Goal: Contribute content

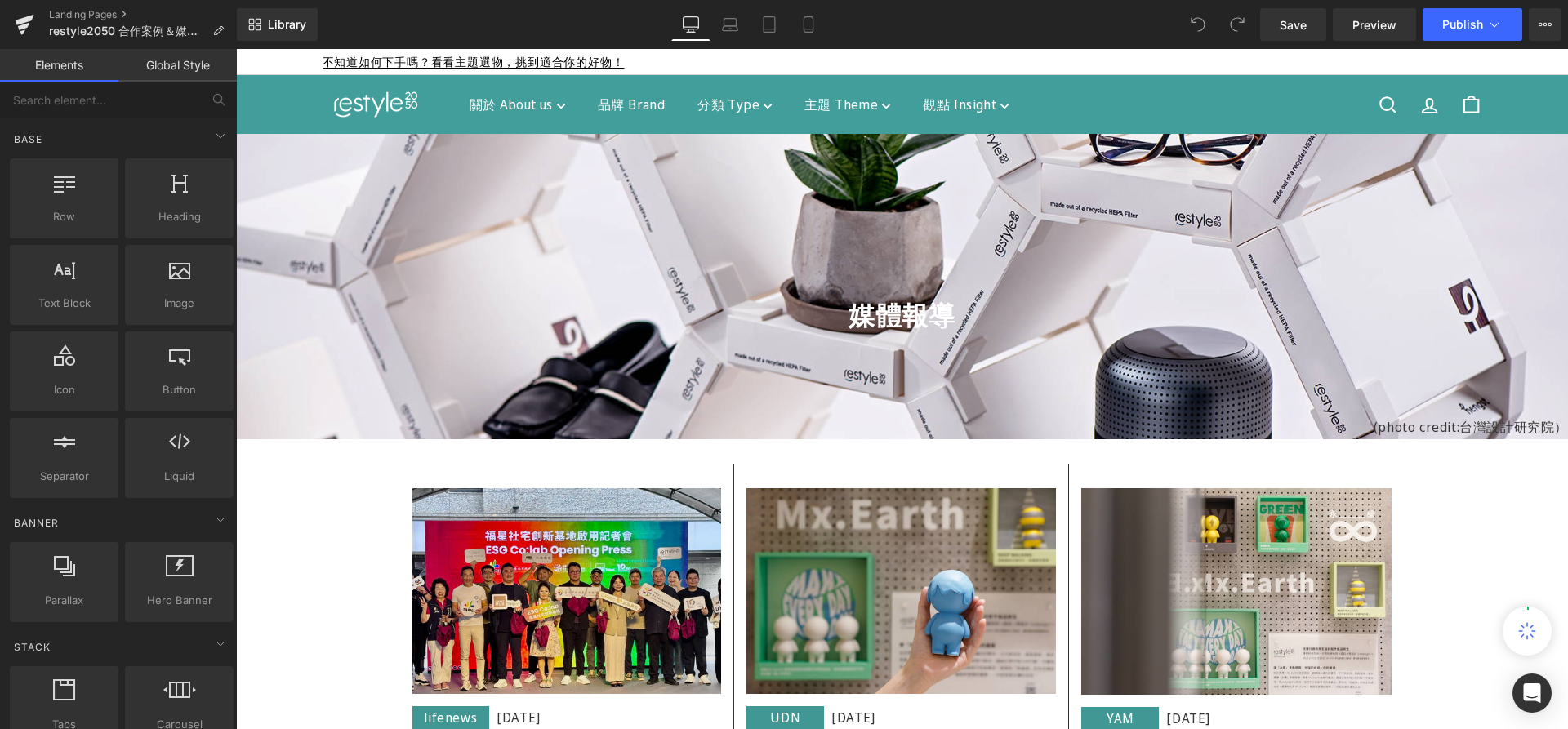
scroll to position [307, 0]
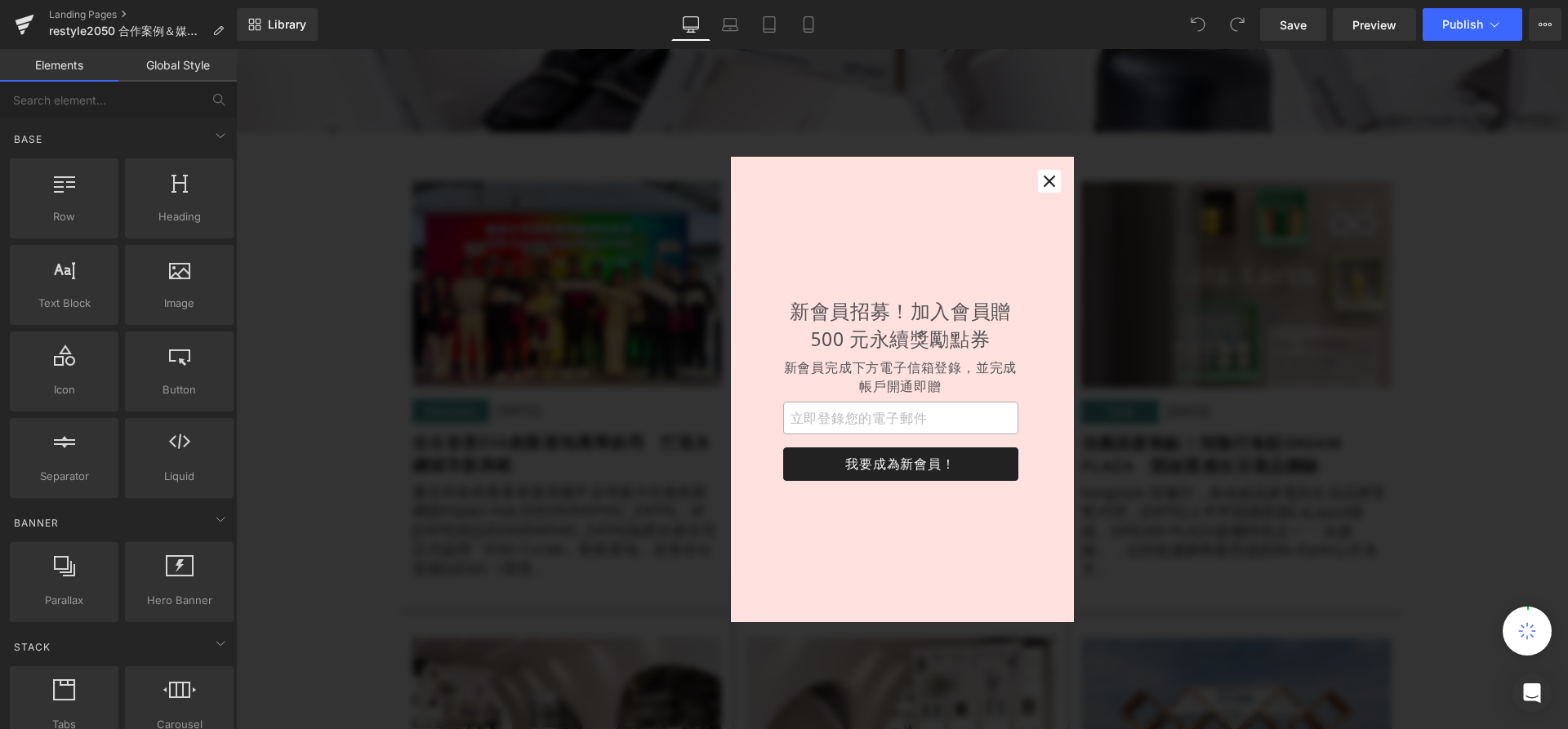
click at [774, 448] on div "新會員招募！加入會員贈 500 元永續獎勵點券 新會員完成下方電子信箱登錄，並完成帳戶開通即贈 我要成為新會員！" at bounding box center [901, 389] width 340 height 288
click at [1052, 182] on icon "button" at bounding box center [1049, 181] width 16 height 16
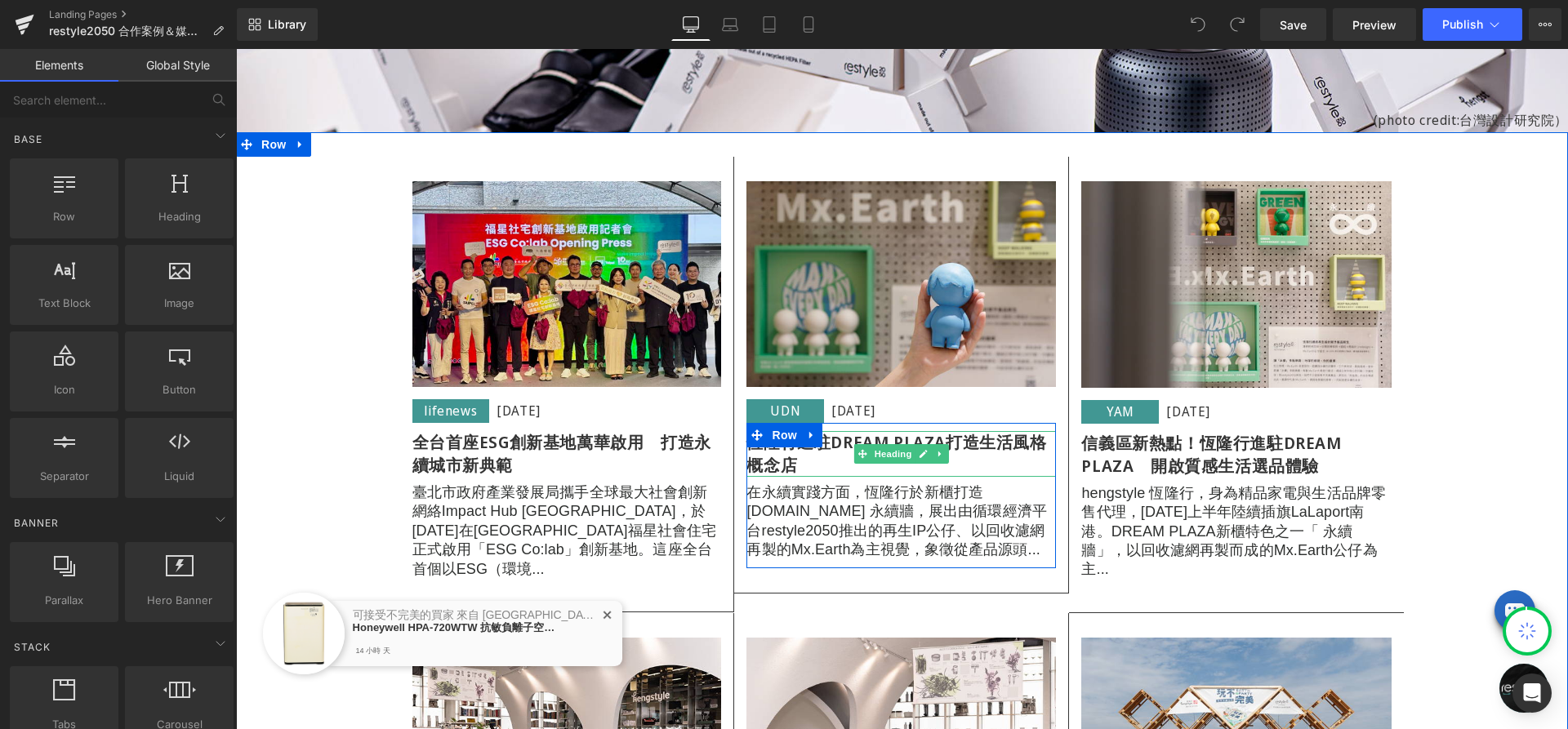
click at [818, 449] on b "恆隆行進駐DREAM PLAZA打造生活風格概念店" at bounding box center [896, 453] width 300 height 45
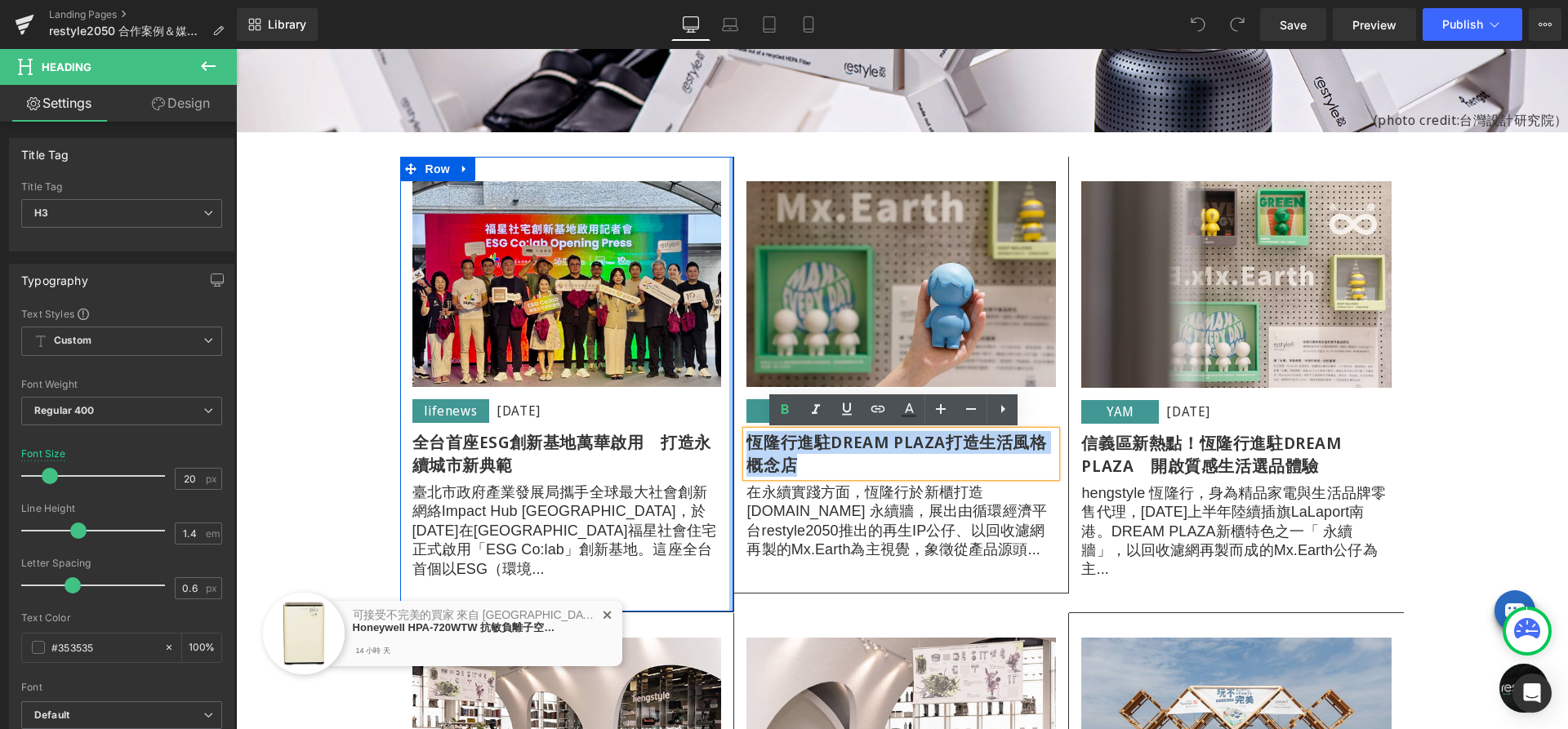
drag, startPoint x: 779, startPoint y: 458, endPoint x: 725, endPoint y: 447, distance: 55.1
click at [725, 447] on div "Image lifenews Text Block [DATE] Text Block Row 全台首座ESG創新基地萬華啟用　打造永續城市新典範 Headi…" at bounding box center [903, 373] width 1005 height 481
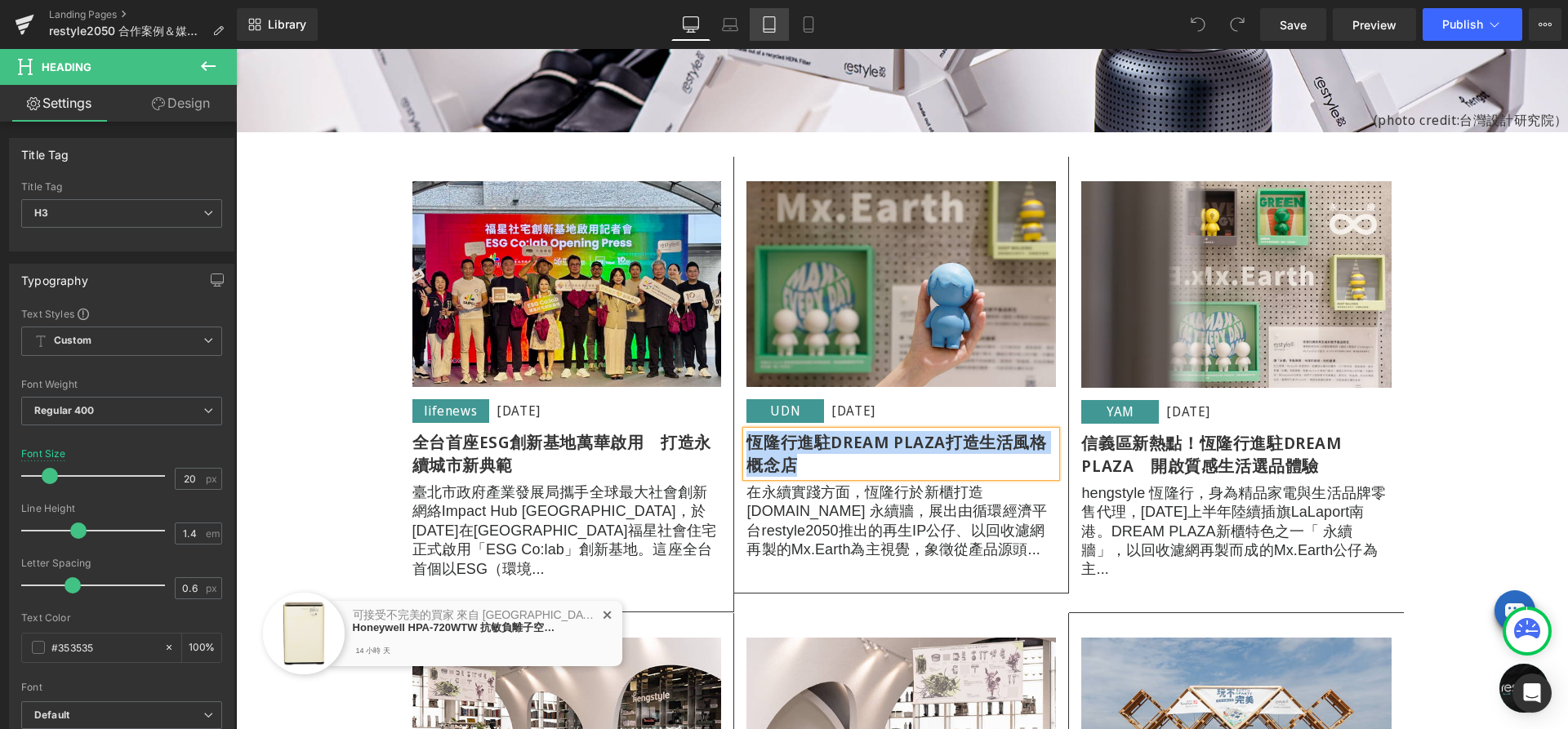
copy b "恆隆行進駐DREAM PLAZA打造生活風格概念店"
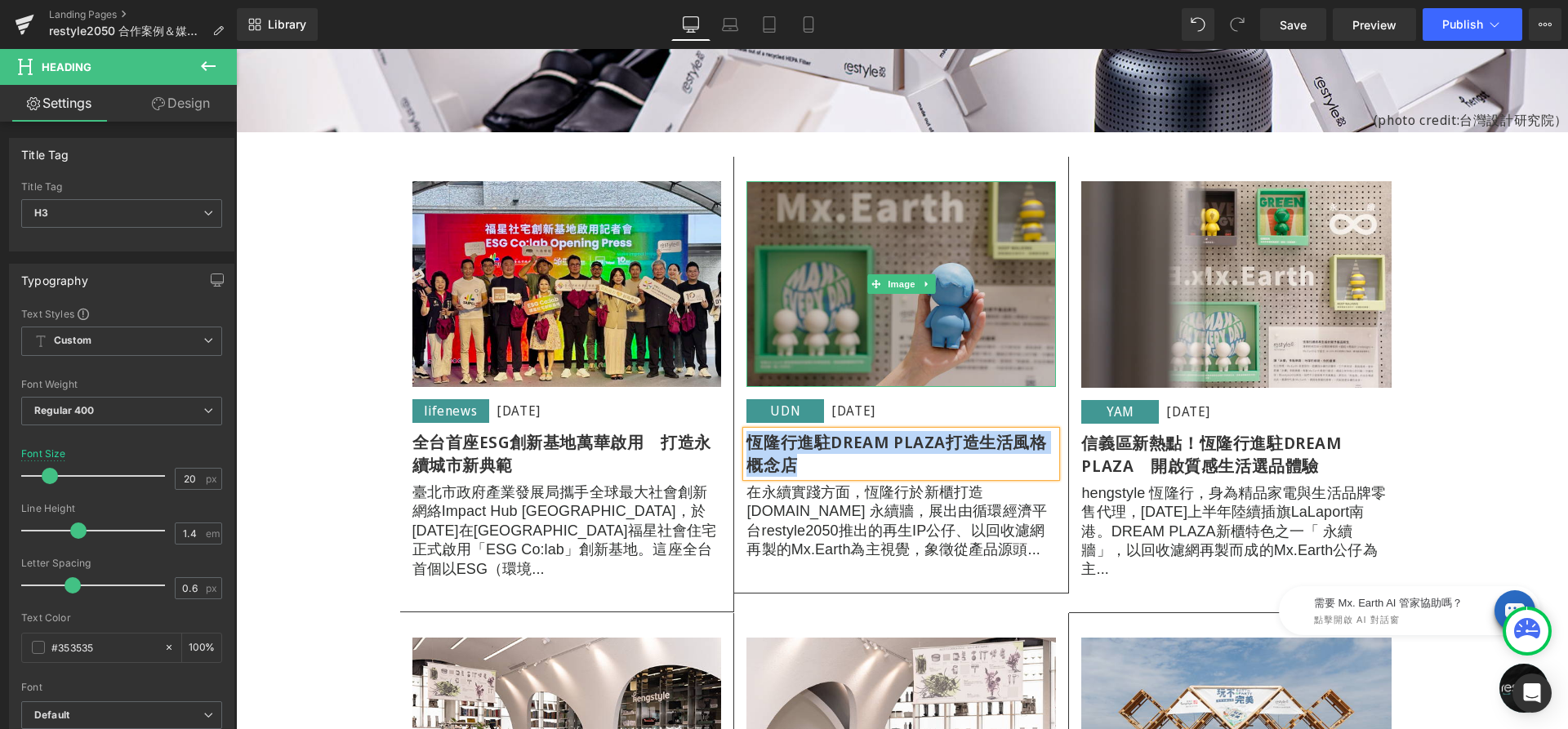
click at [871, 219] on img at bounding box center [901, 284] width 309 height 207
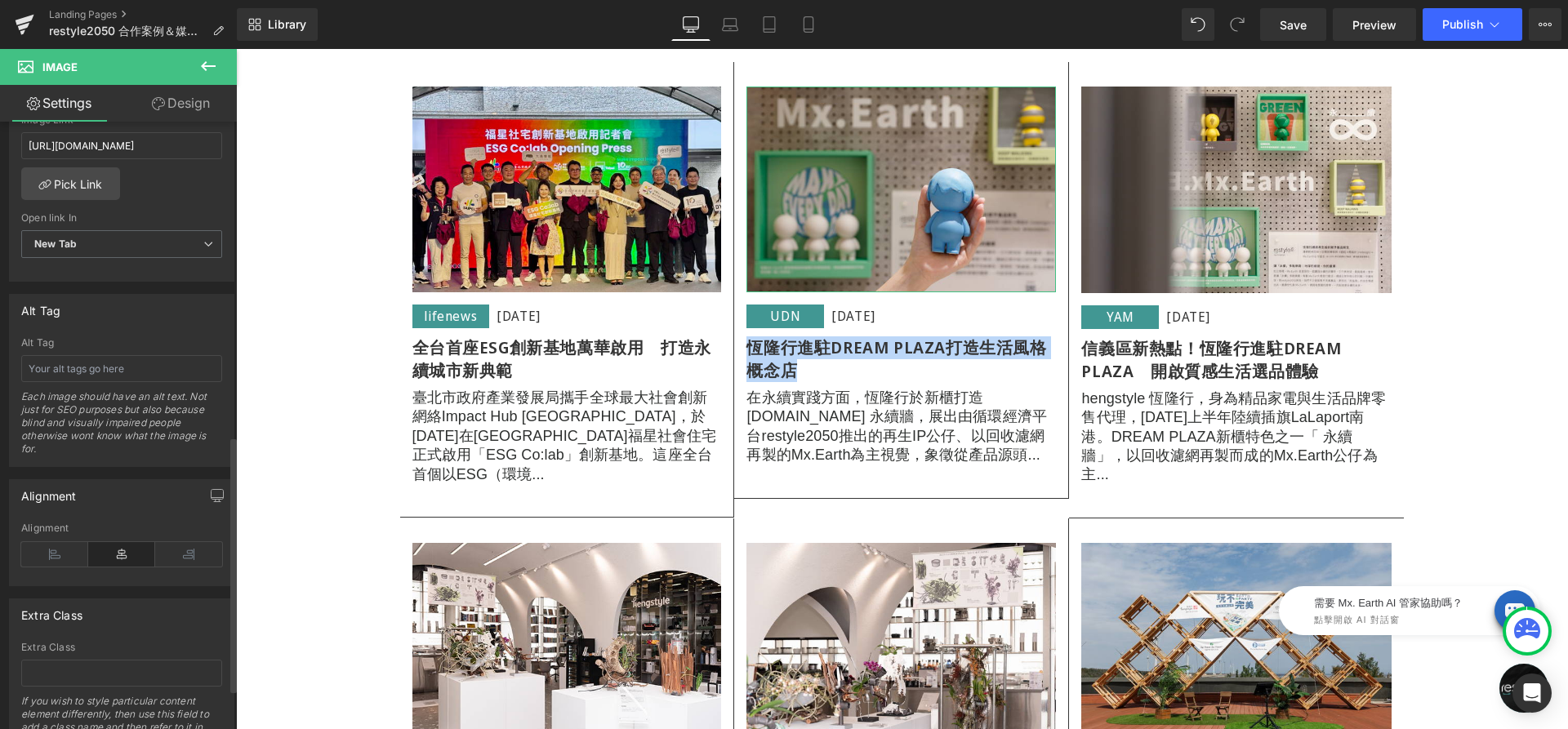
scroll to position [557, 0]
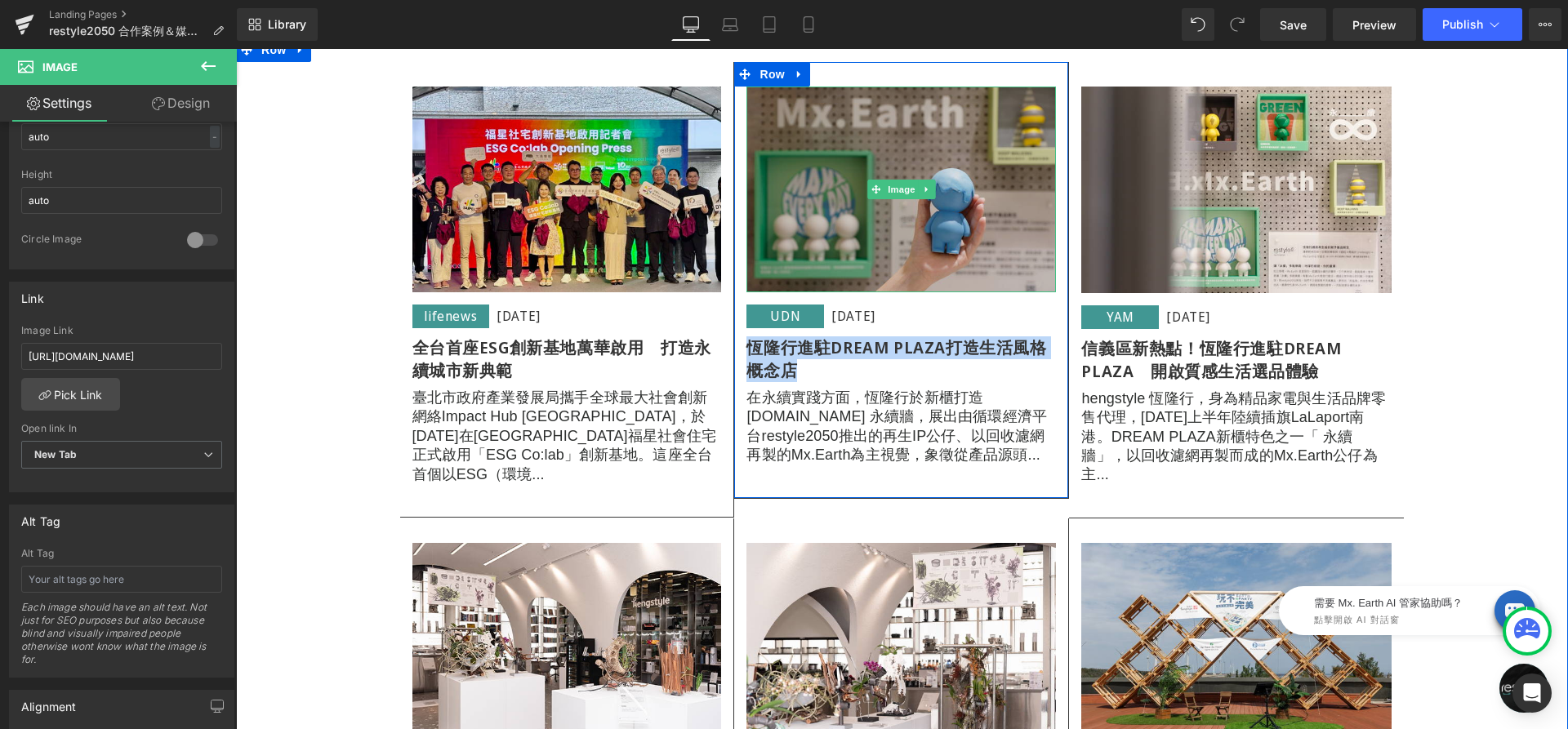
click at [851, 130] on img at bounding box center [901, 190] width 309 height 207
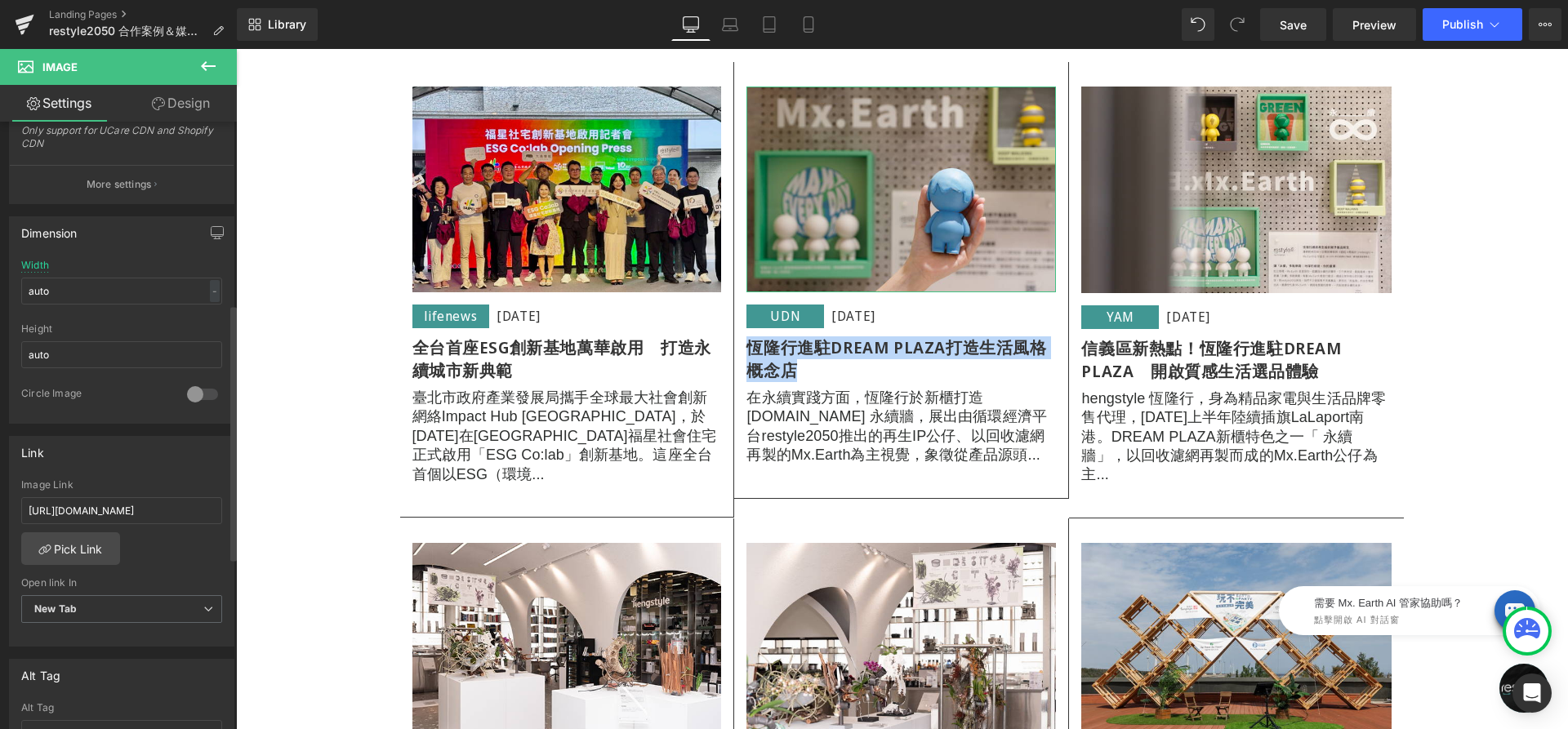
scroll to position [429, 0]
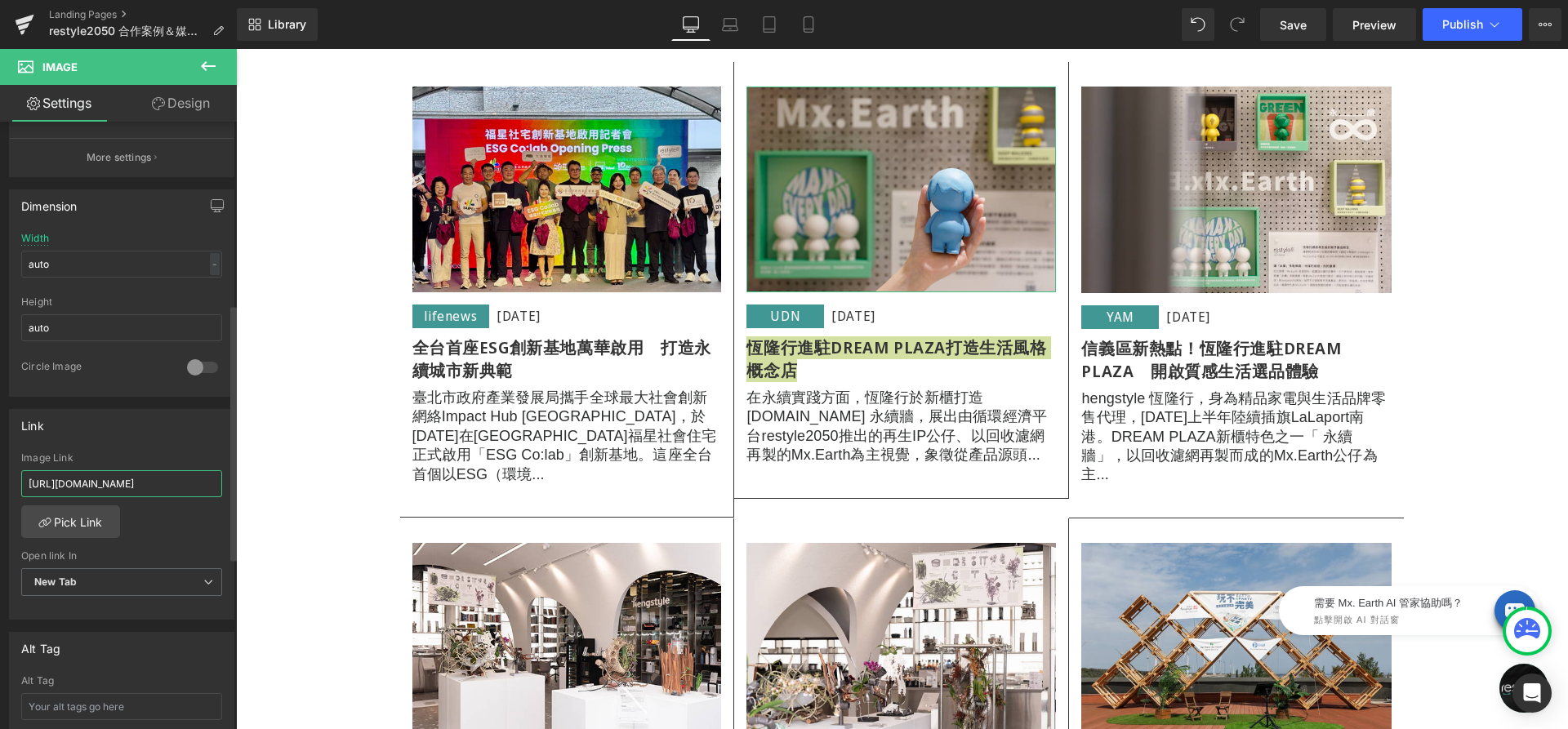
click at [148, 470] on input "[URL][DOMAIN_NAME]" at bounding box center [121, 484] width 201 height 27
paste input "[DOMAIN_NAME][URL]"
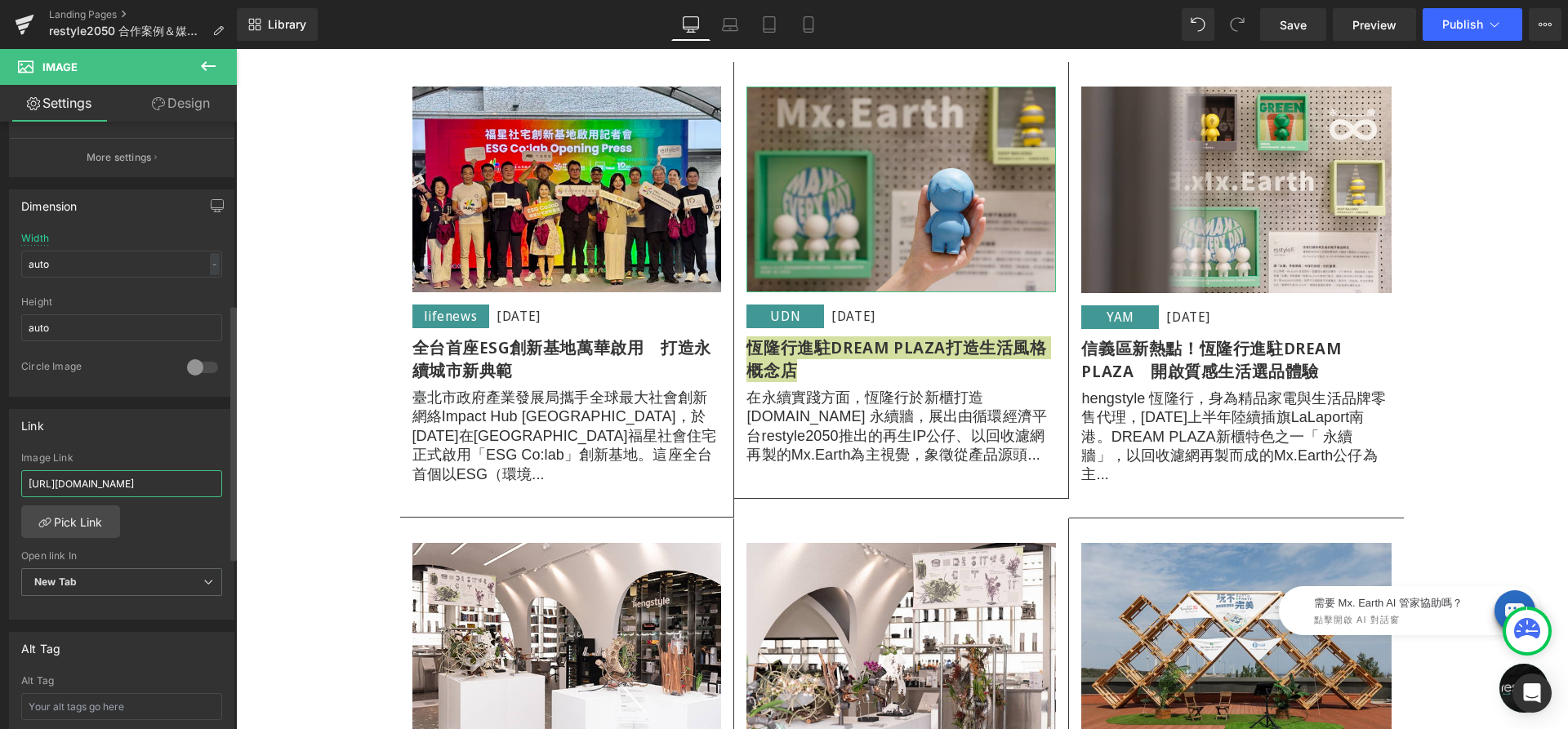
type input "[URL][DOMAIN_NAME]"
click at [155, 411] on div "Link" at bounding box center [121, 426] width 223 height 31
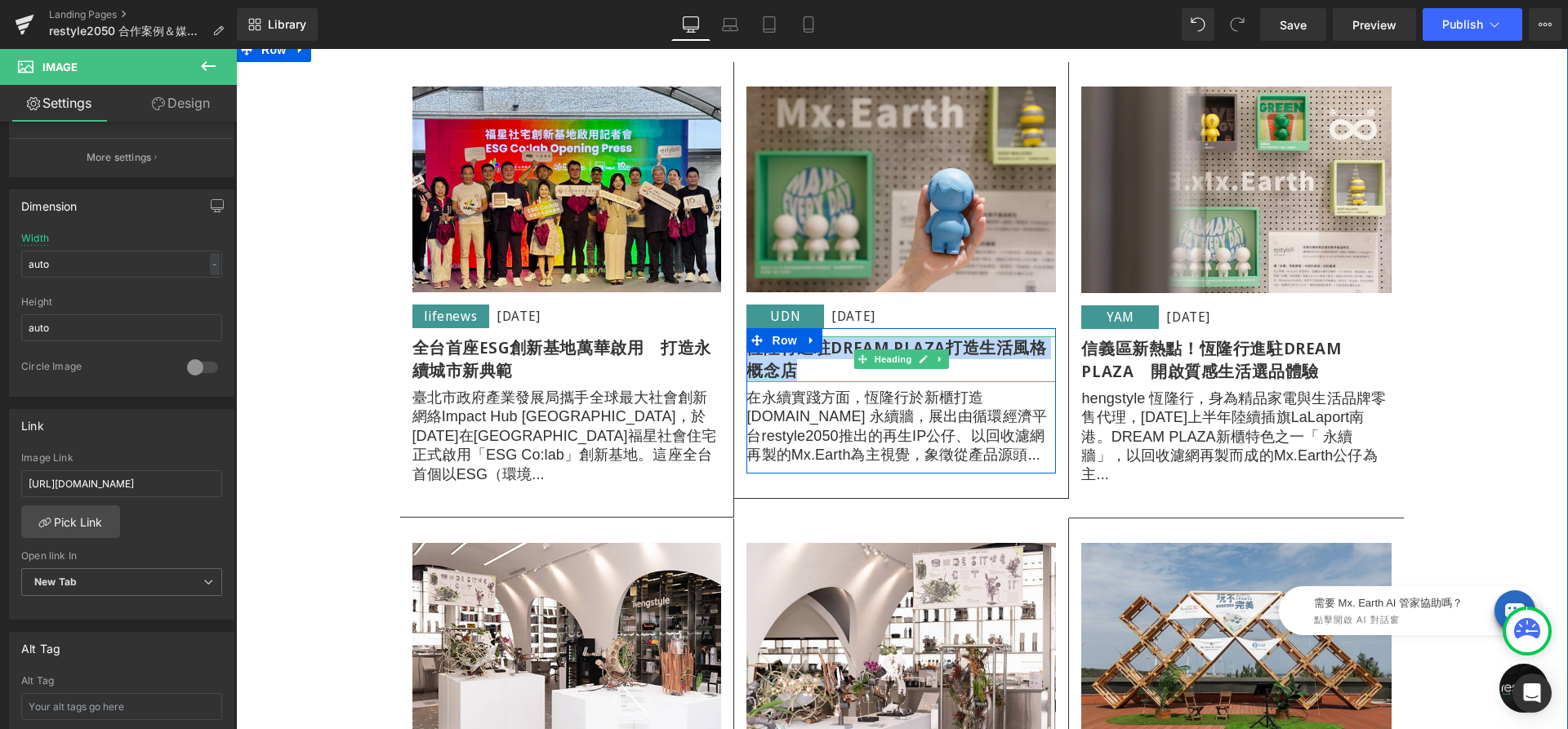
click at [833, 374] on h3 "恆隆行進駐DREAM PLAZA打造生活風格概念店" at bounding box center [901, 359] width 309 height 46
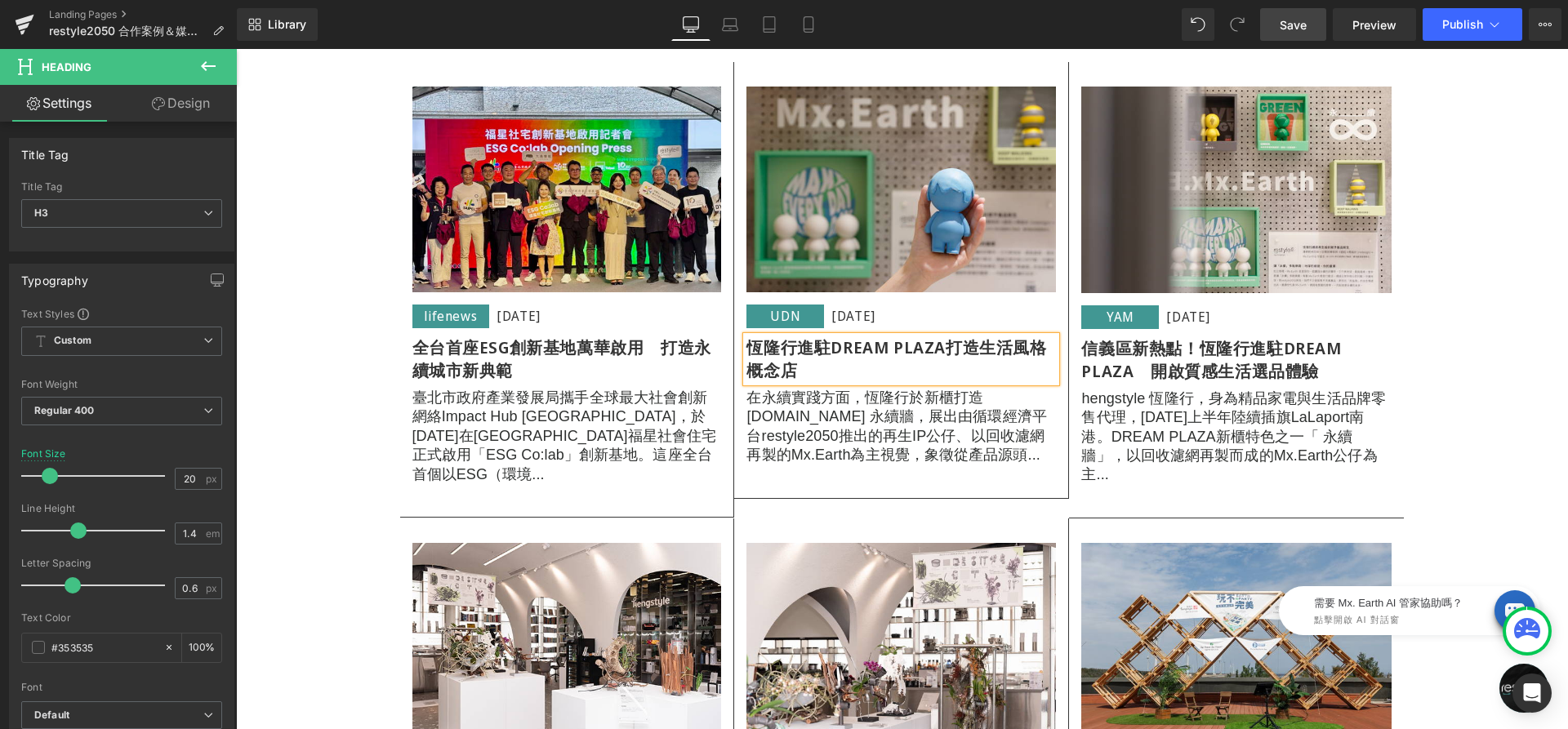
drag, startPoint x: 1299, startPoint y: 21, endPoint x: 1149, endPoint y: 190, distance: 226.0
click at [1299, 21] on span "Save" at bounding box center [1293, 25] width 27 height 17
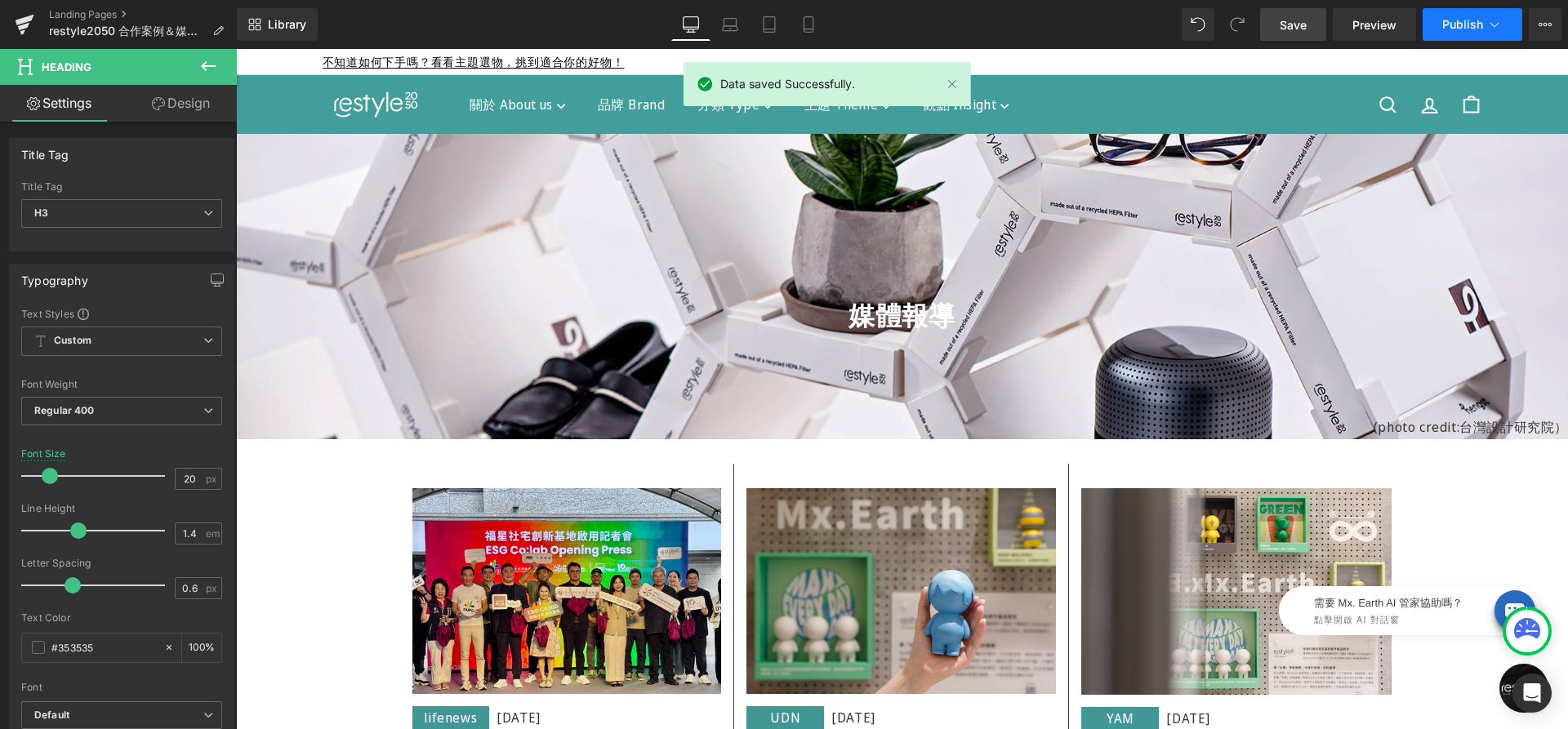
click at [1479, 27] on span "Publish" at bounding box center [1462, 25] width 41 height 13
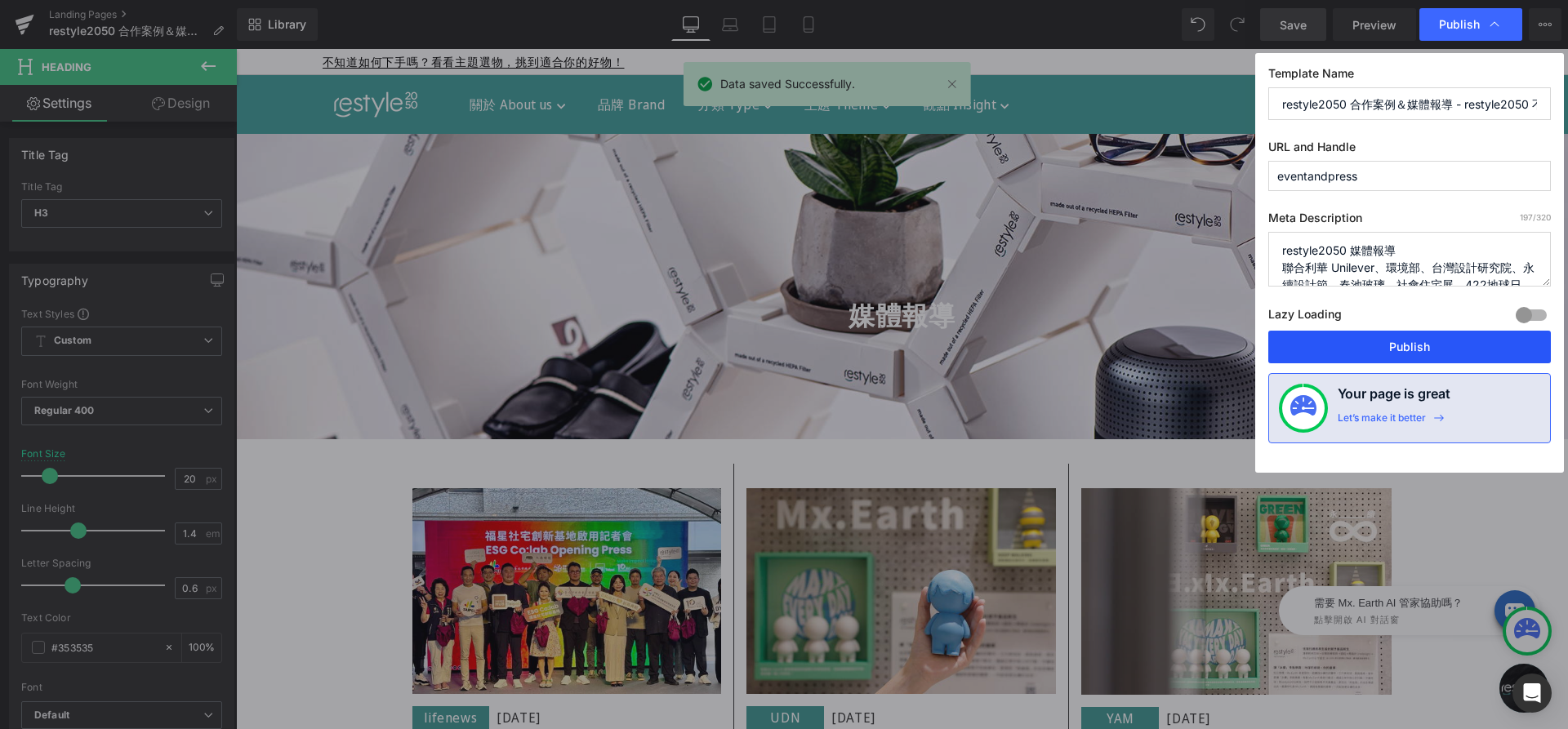
click at [1408, 347] on button "Publish" at bounding box center [1409, 347] width 283 height 33
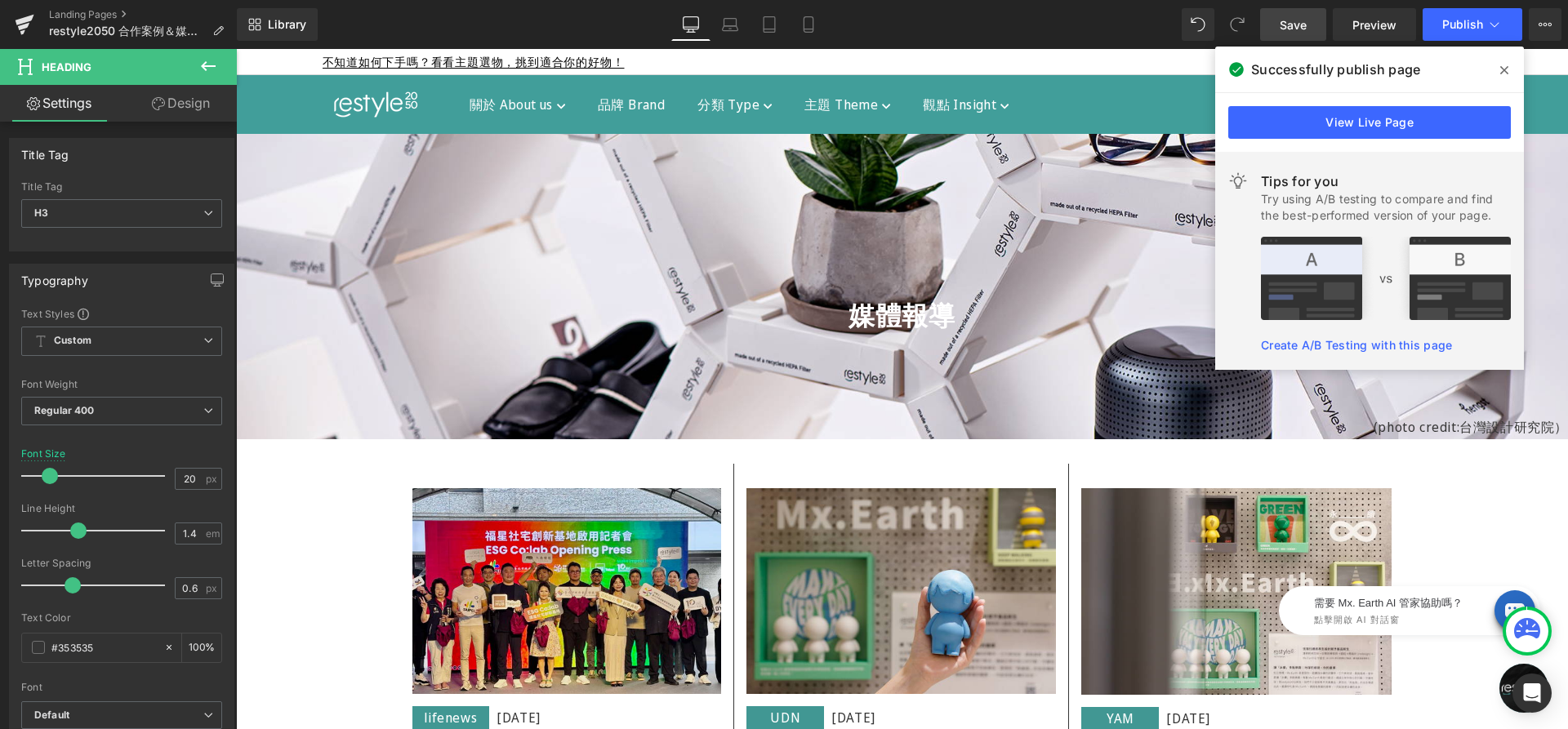
click at [1506, 67] on icon at bounding box center [1503, 70] width 8 height 8
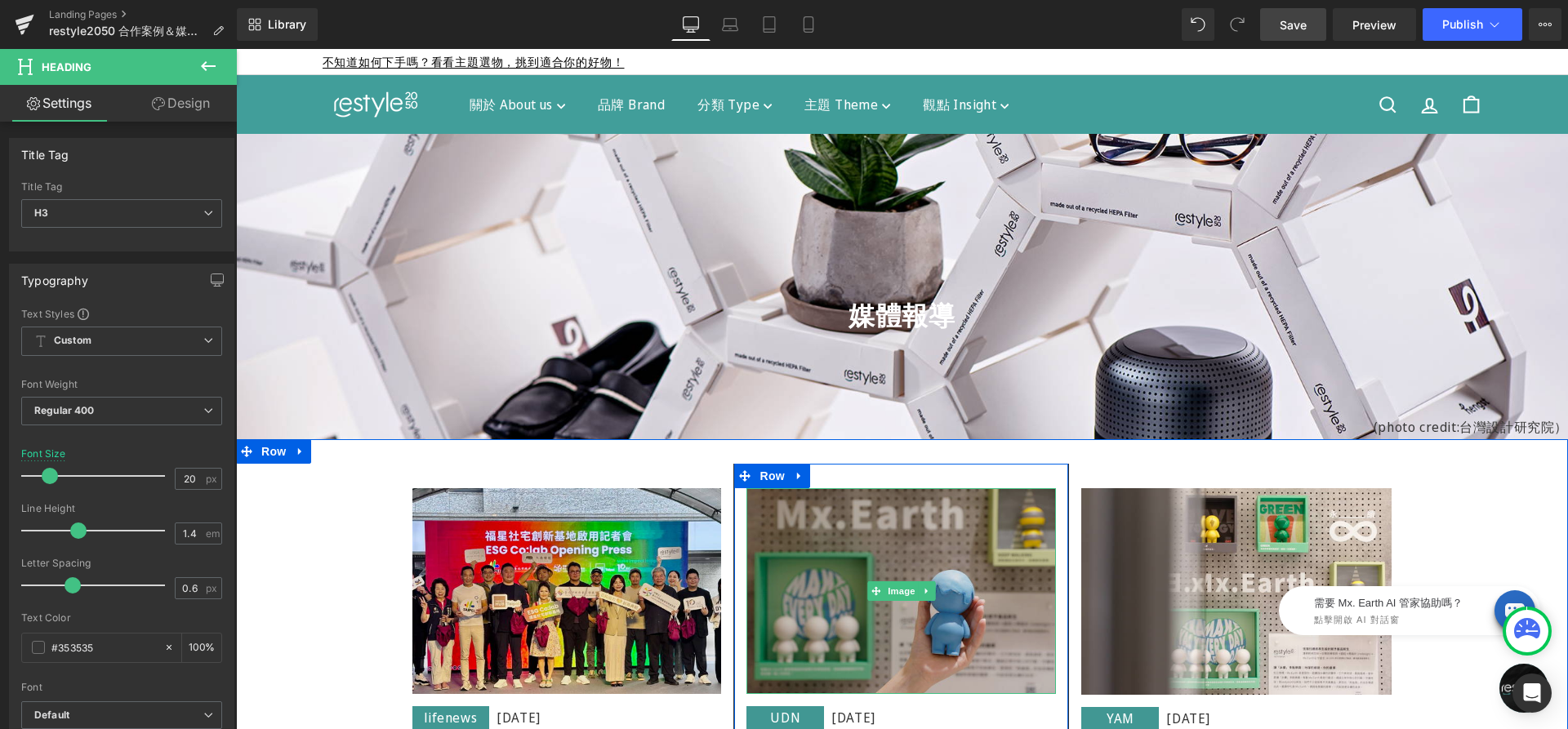
scroll to position [167, 0]
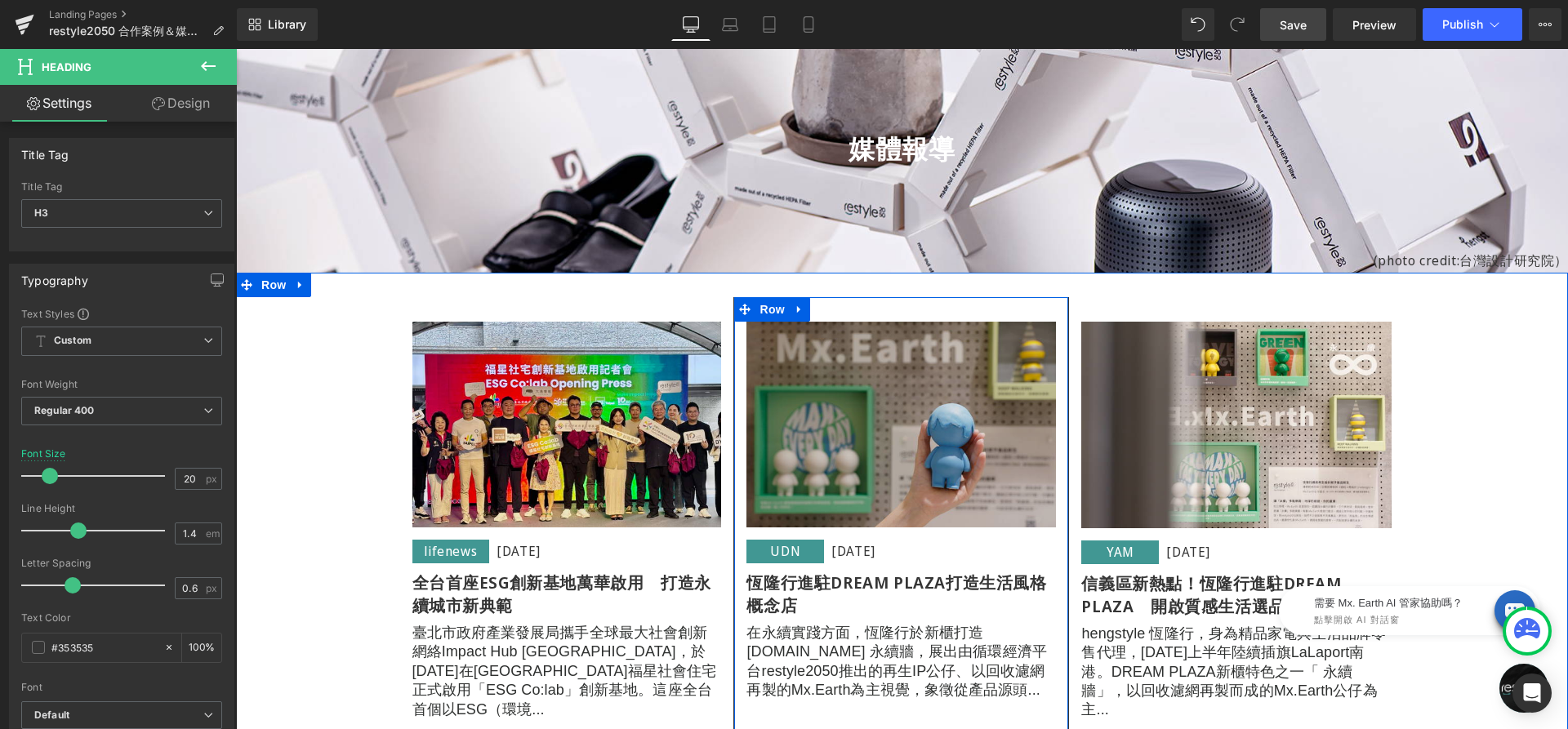
click at [867, 417] on div "Image" at bounding box center [901, 425] width 309 height 207
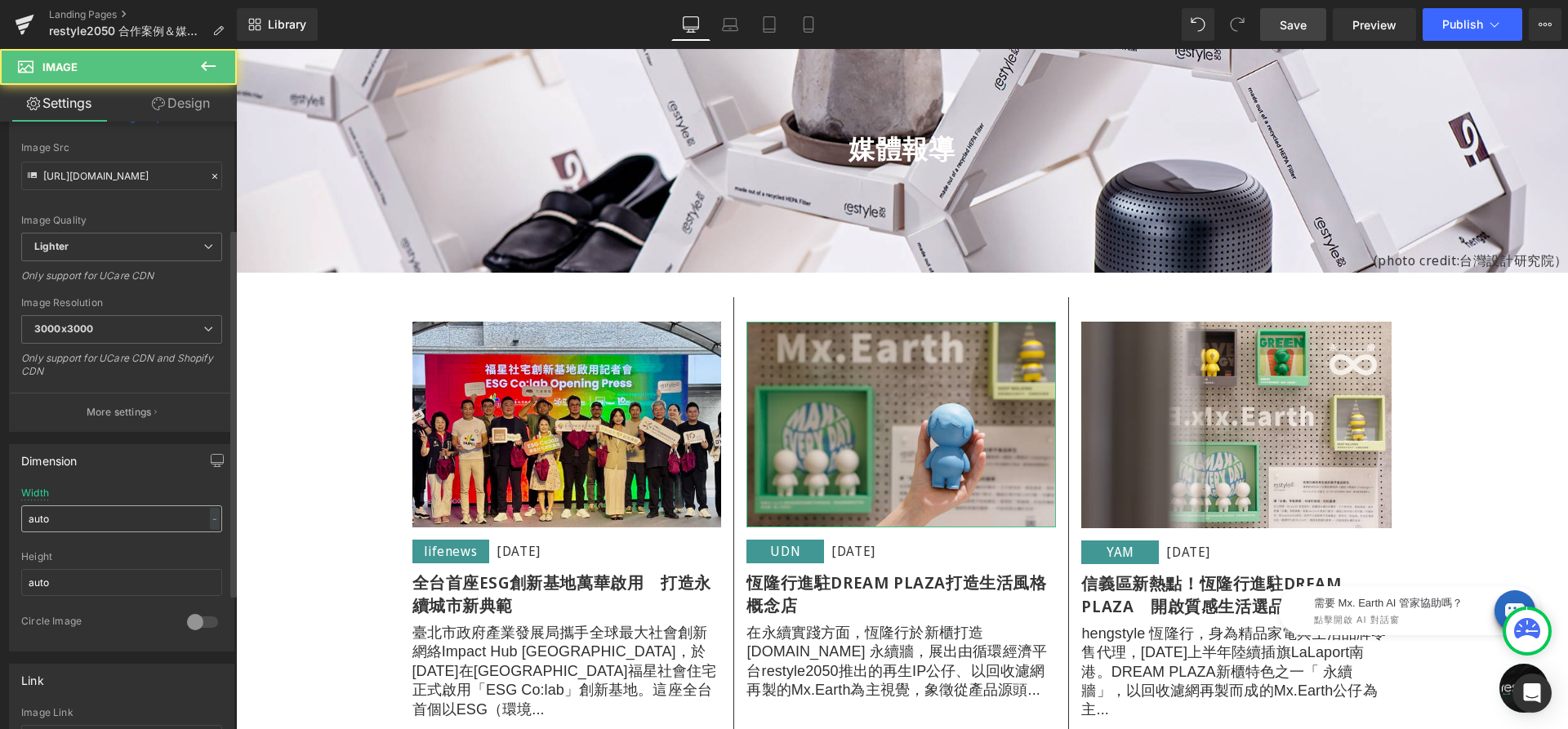
scroll to position [427, 0]
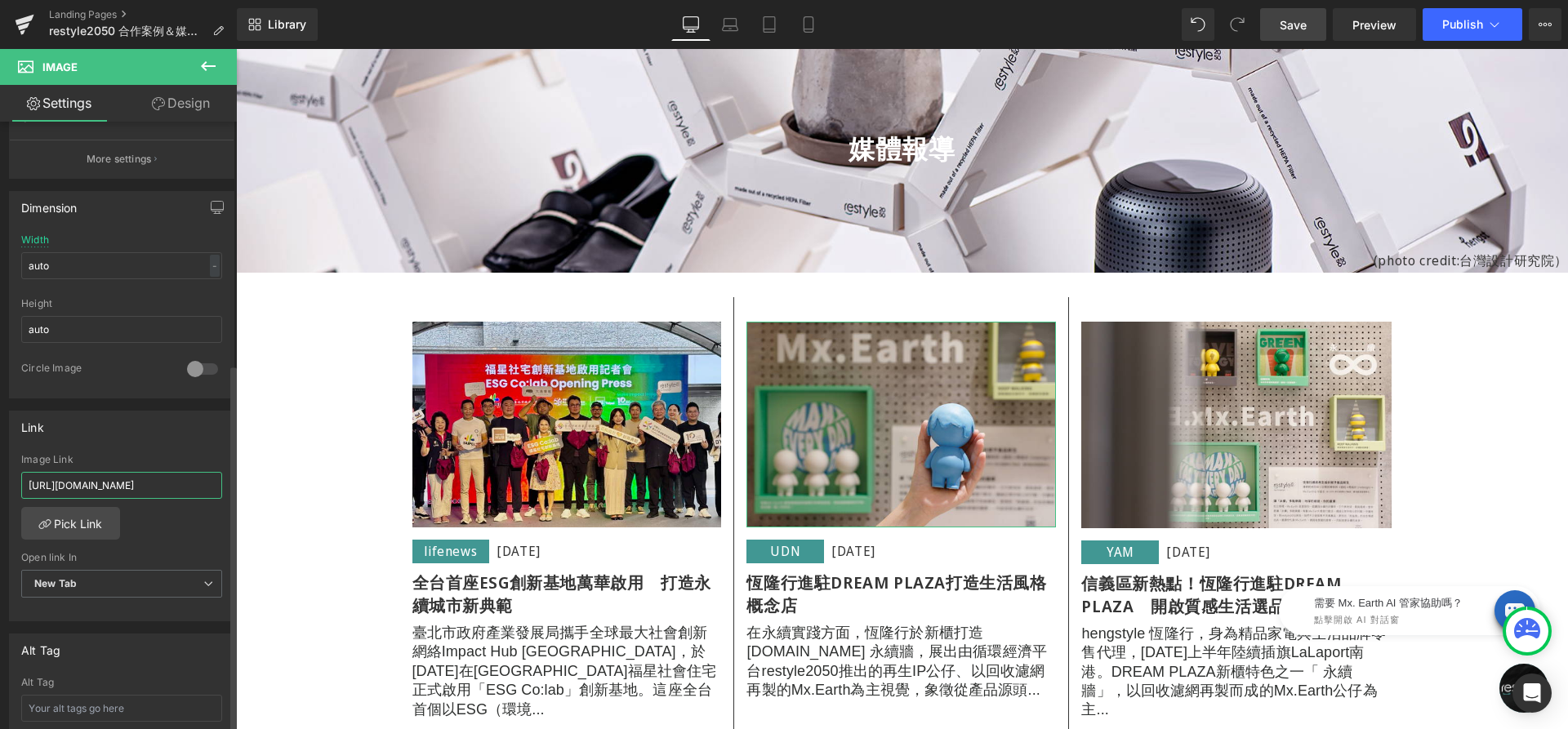
click at [139, 472] on input "[URL][DOMAIN_NAME]" at bounding box center [121, 486] width 201 height 27
click at [140, 472] on input "[URL][DOMAIN_NAME]" at bounding box center [121, 486] width 201 height 27
click at [141, 472] on input "[URL][DOMAIN_NAME]" at bounding box center [121, 486] width 201 height 27
click at [170, 441] on div "Link [URL][DOMAIN_NAME] Image Link [URL][DOMAIN_NAME] Pick Link Current Tab New…" at bounding box center [121, 517] width 225 height 211
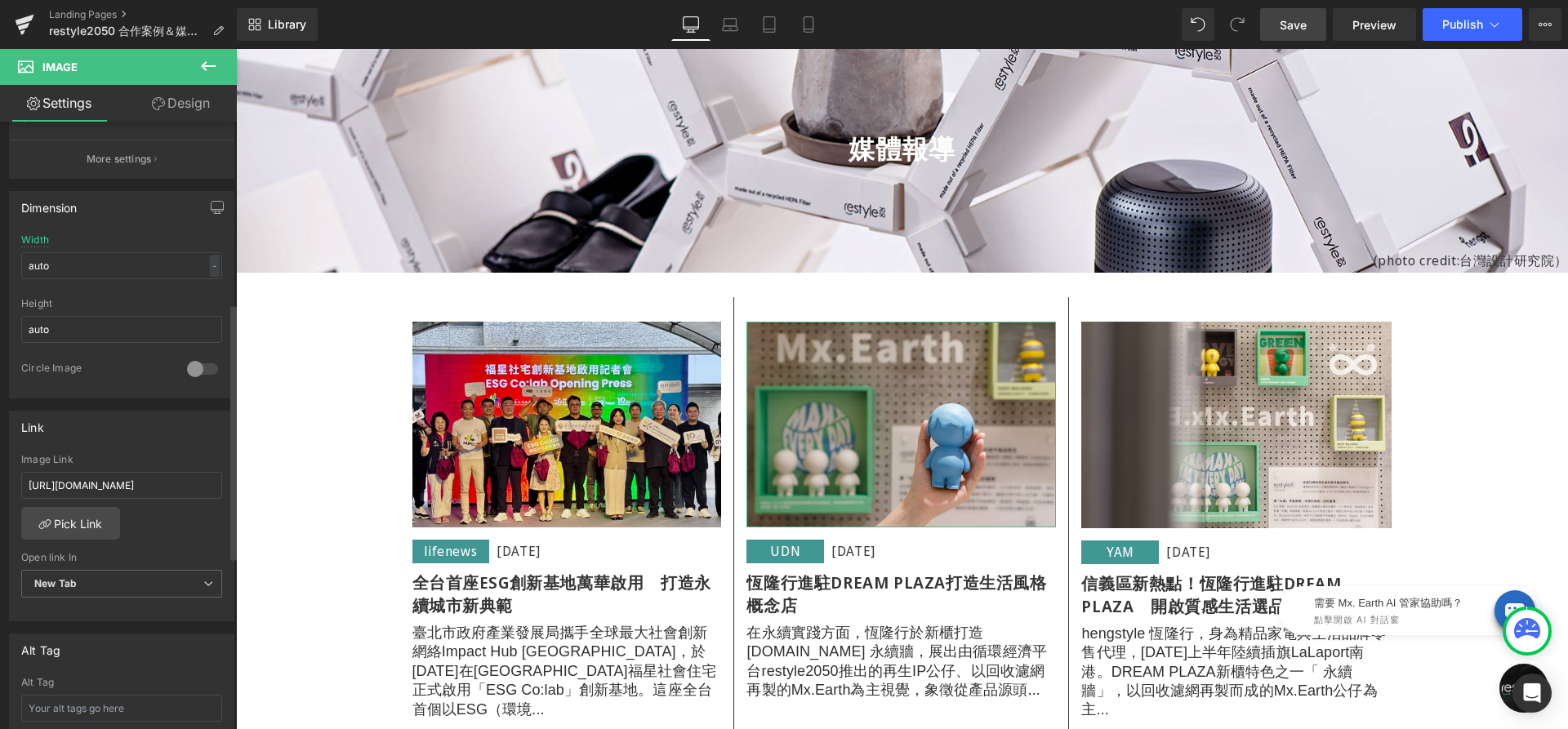
scroll to position [0, 0]
drag, startPoint x: 1286, startPoint y: 12, endPoint x: 1236, endPoint y: 118, distance: 117.2
click at [1286, 12] on link "Save" at bounding box center [1293, 25] width 67 height 33
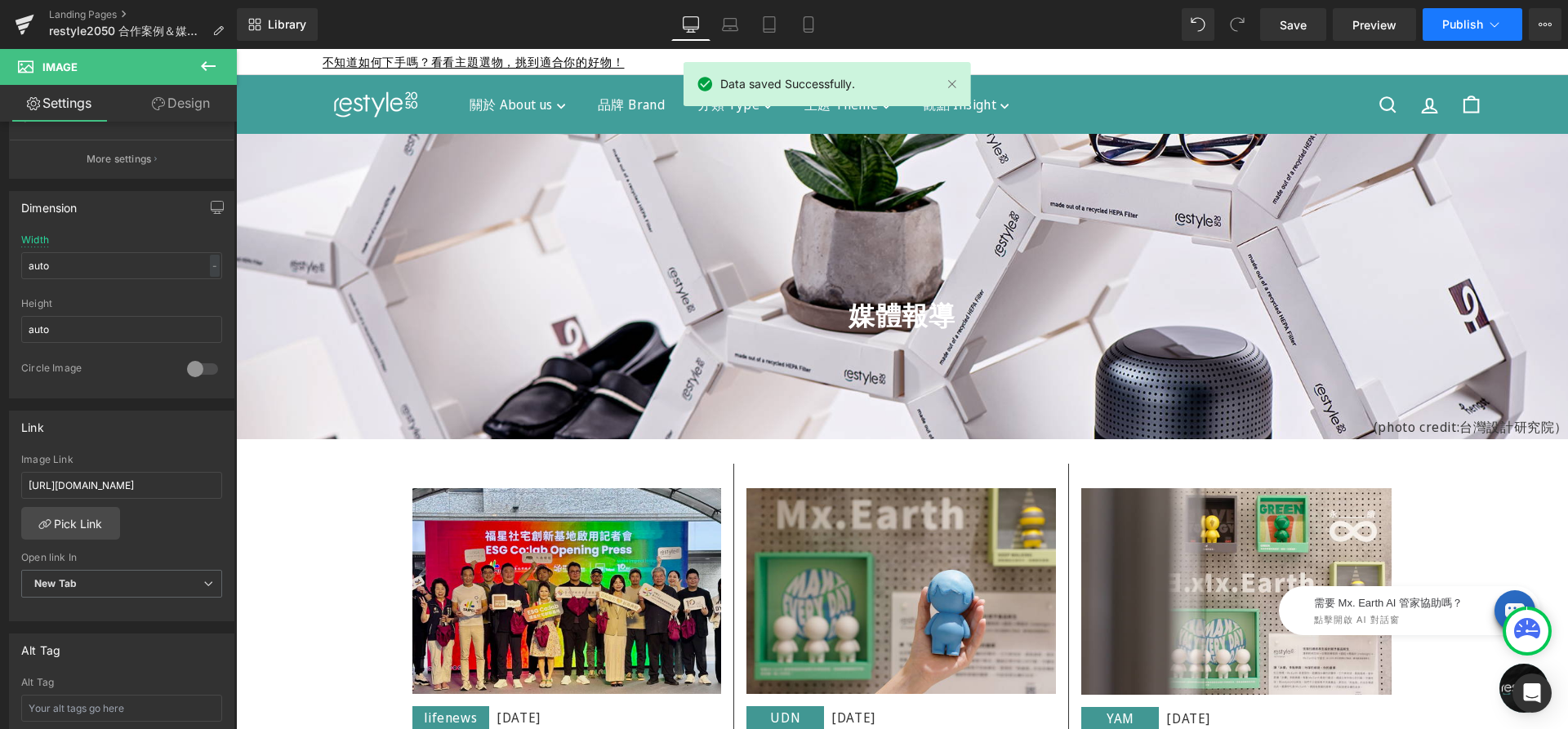
click at [1475, 24] on span "Publish" at bounding box center [1462, 25] width 41 height 13
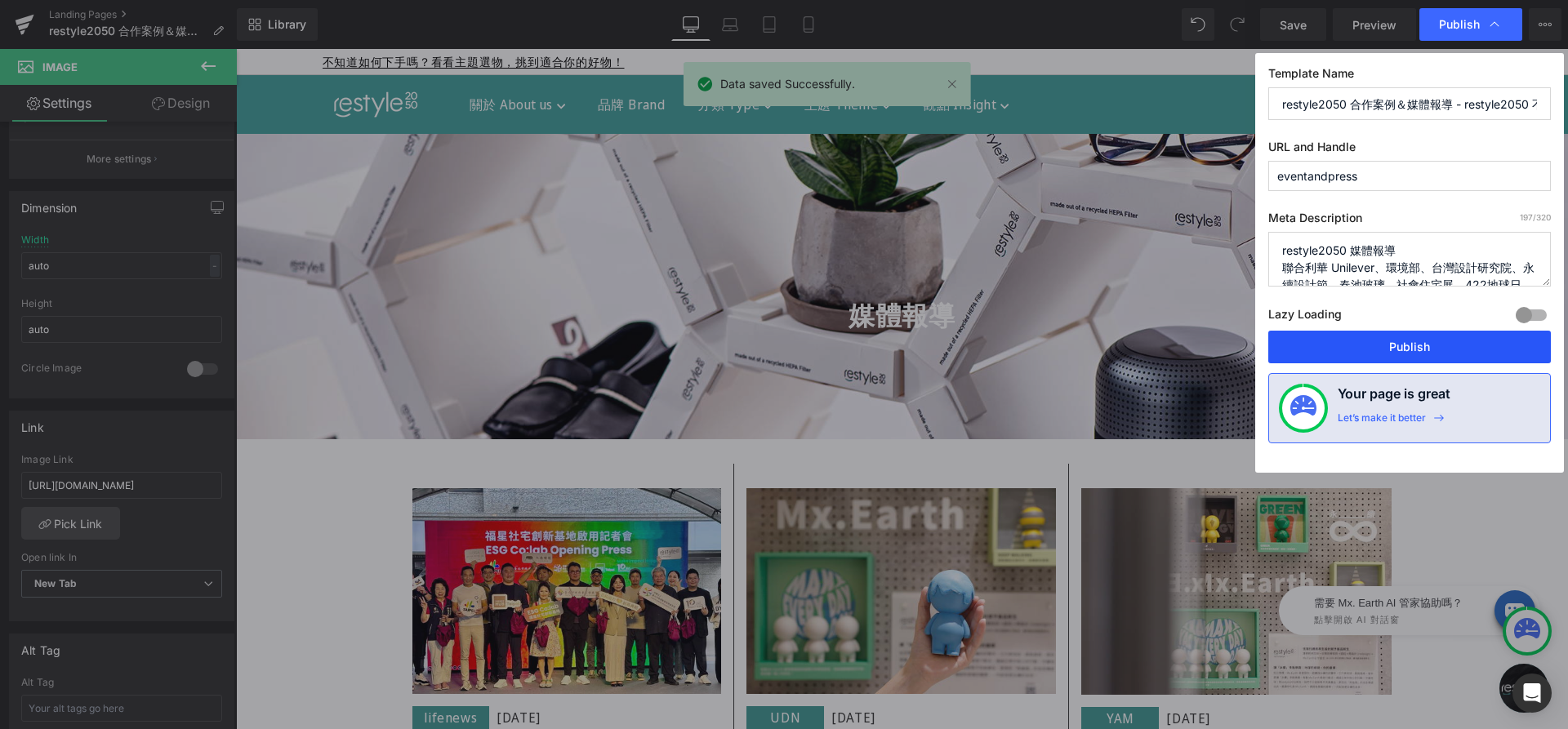
drag, startPoint x: 1404, startPoint y: 337, endPoint x: 1168, endPoint y: 288, distance: 241.0
click at [1404, 337] on button "Publish" at bounding box center [1409, 347] width 283 height 33
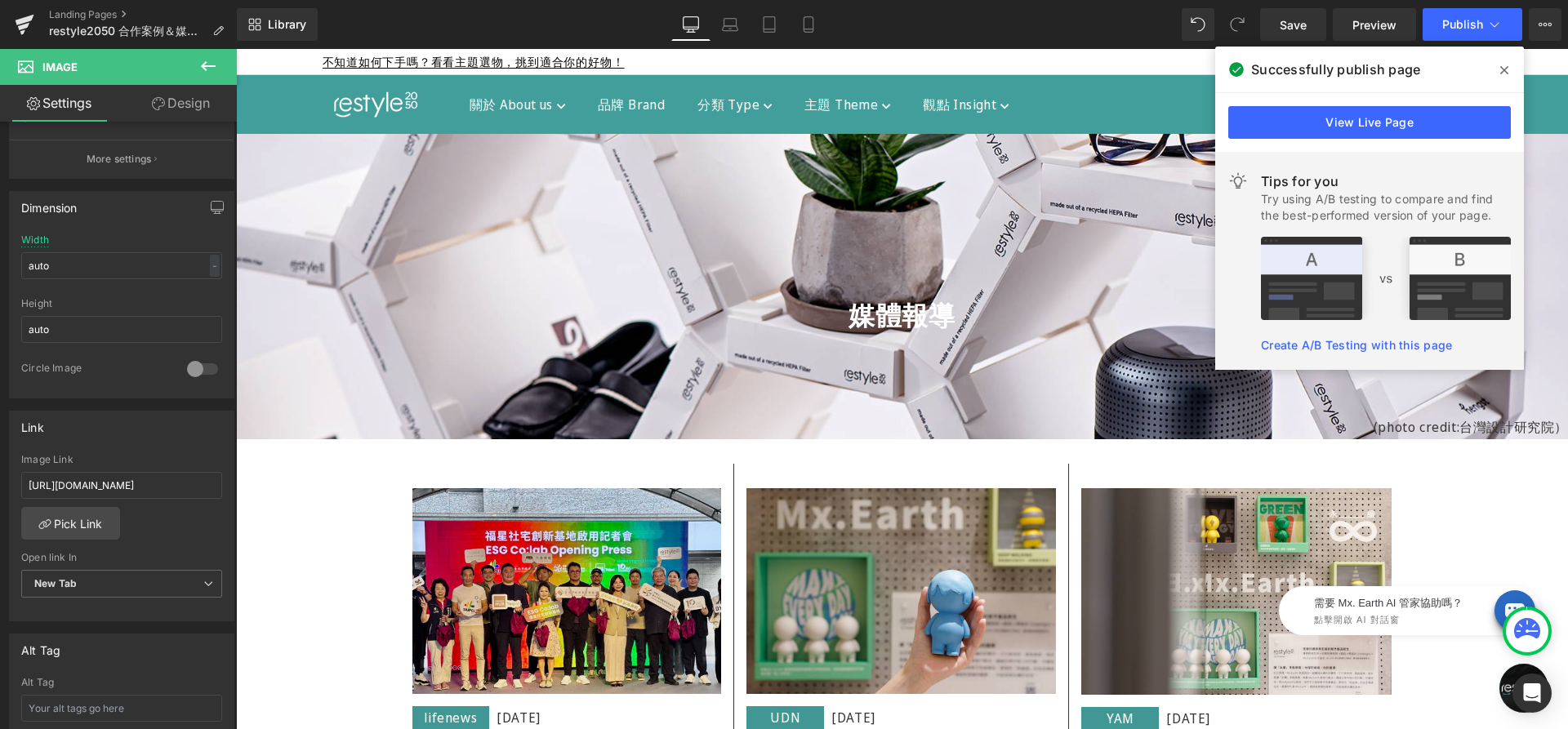
click at [1506, 70] on icon at bounding box center [1503, 70] width 8 height 13
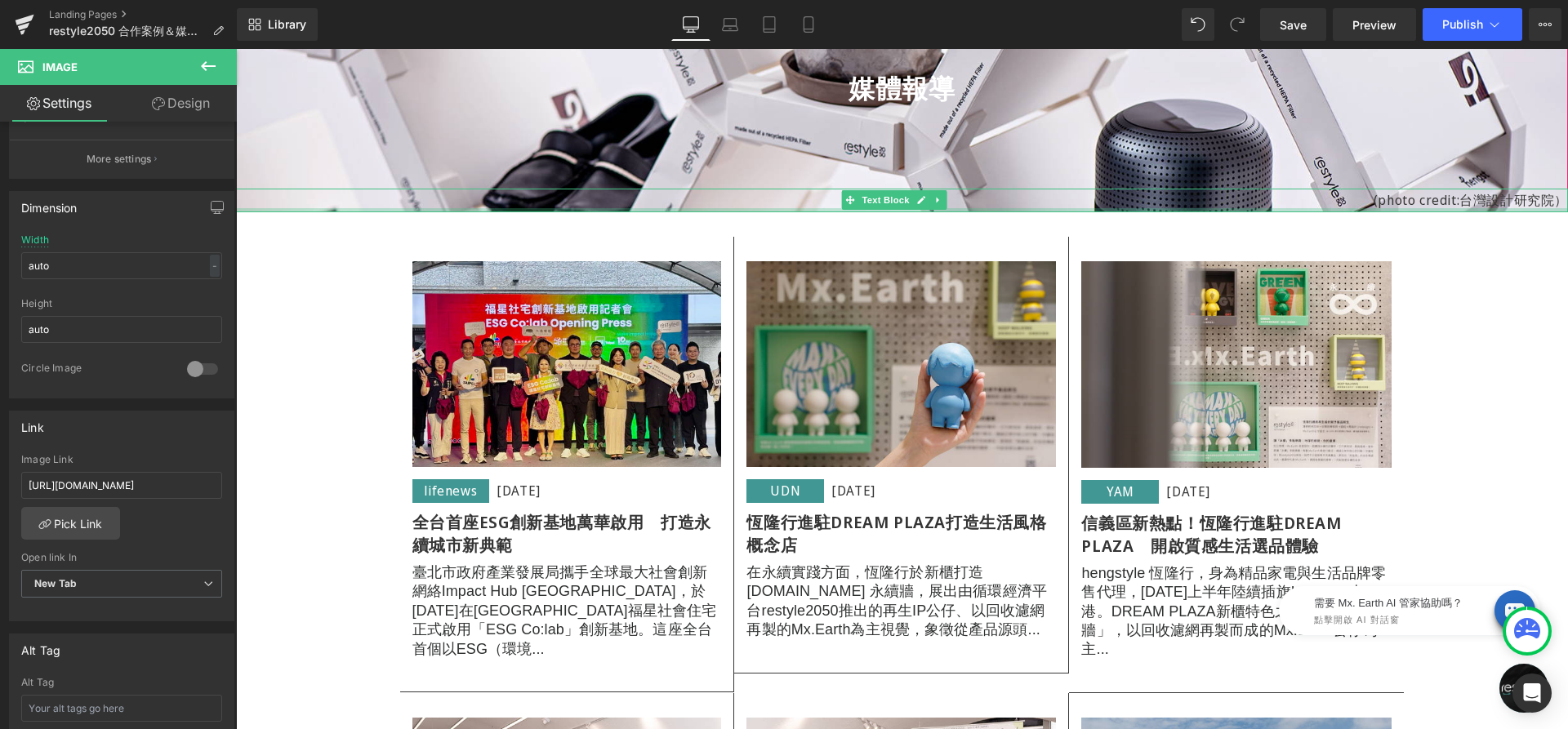
scroll to position [214, 0]
